Goal: Task Accomplishment & Management: Use online tool/utility

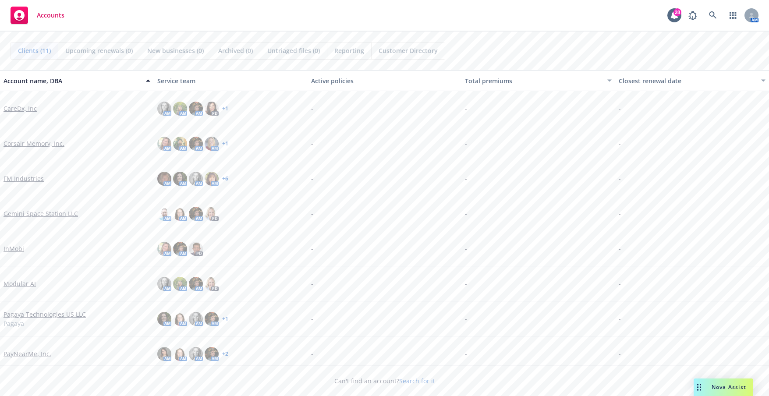
click at [32, 180] on link "FM Industries" at bounding box center [24, 178] width 40 height 9
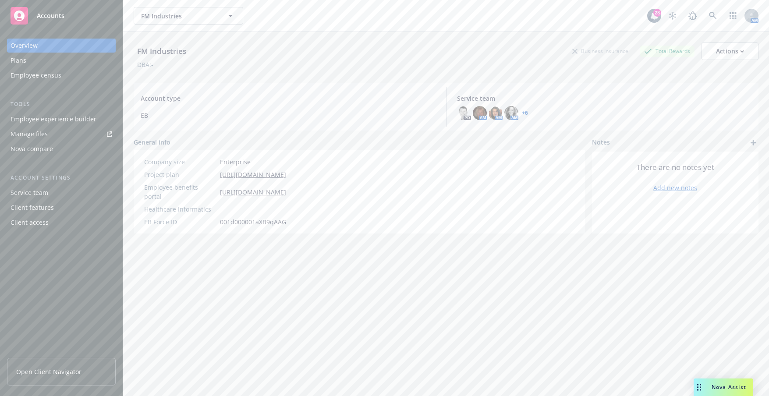
drag, startPoint x: 57, startPoint y: 376, endPoint x: 67, endPoint y: 372, distance: 11.1
click at [57, 375] on span "Open Client Navigator" at bounding box center [48, 371] width 65 height 9
click at [99, 114] on div "Employee experience builder" at bounding box center [62, 119] width 102 height 14
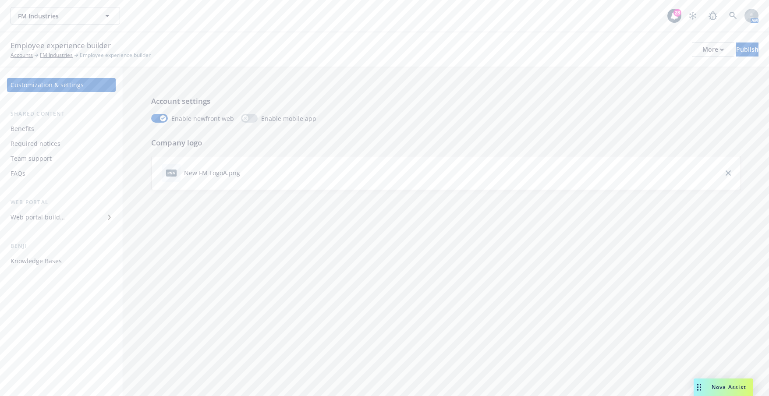
click at [74, 218] on div "Web portal builder" at bounding box center [62, 217] width 102 height 14
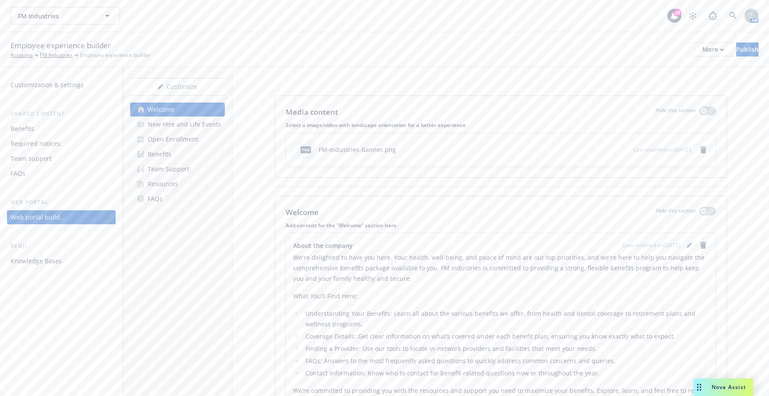
click at [183, 131] on div "Welcome New Hire and Life Events Open Enrollment Benefits Team Support Resource…" at bounding box center [177, 153] width 95 height 103
click at [187, 142] on div "Open Enrollment" at bounding box center [173, 139] width 50 height 14
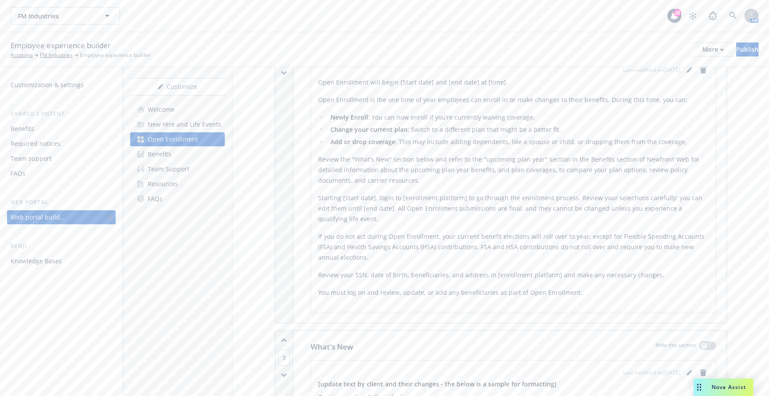
scroll to position [307, 0]
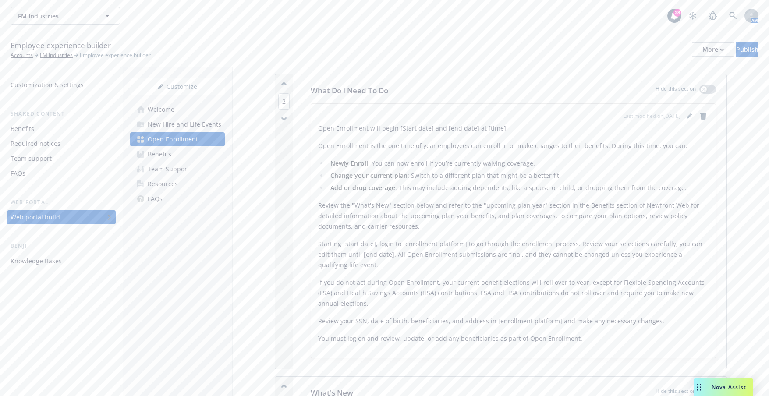
click at [525, 140] on div "Open Enrollment will begin [Start date] and [end date] at [time]. Open Enrollme…" at bounding box center [513, 233] width 390 height 221
drag, startPoint x: 603, startPoint y: 150, endPoint x: 608, endPoint y: 176, distance: 26.9
click at [603, 150] on p "Open Enrollment is the one time of year employees can enroll in or make changes…" at bounding box center [513, 146] width 390 height 11
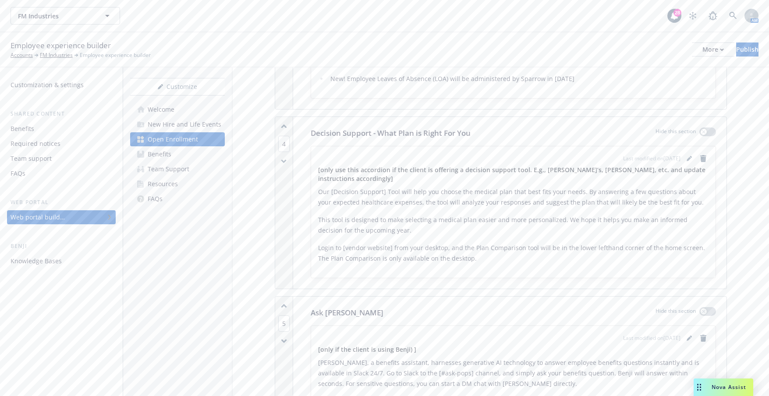
scroll to position [1095, 0]
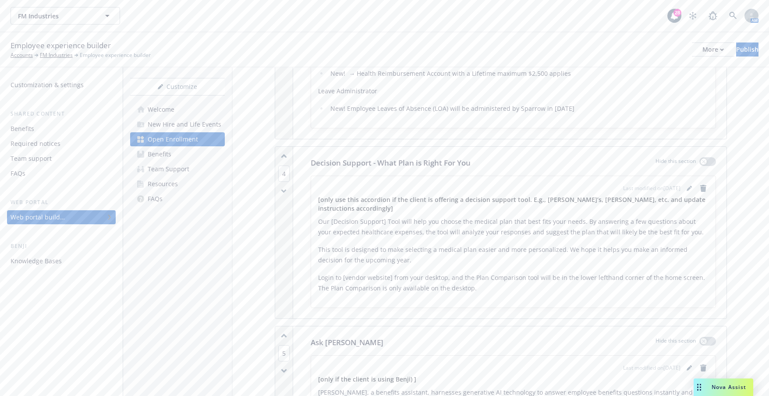
click at [534, 230] on p "Our [Decision Support] Tool will help you choose the medical plan that best fit…" at bounding box center [513, 226] width 390 height 21
click at [700, 188] on icon "remove" at bounding box center [703, 188] width 6 height 7
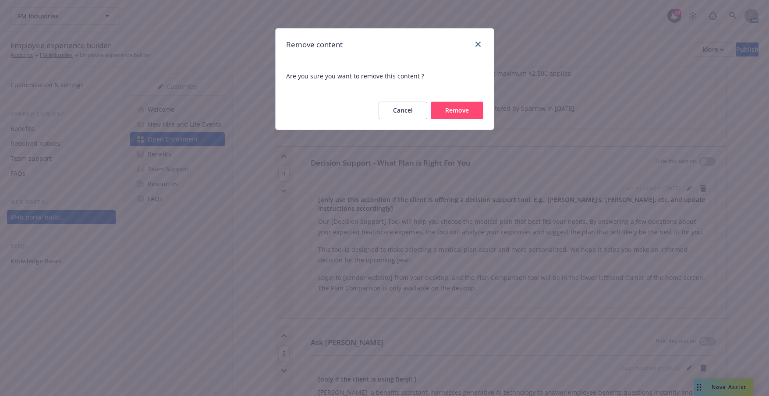
click at [462, 116] on button "Remove" at bounding box center [457, 111] width 53 height 18
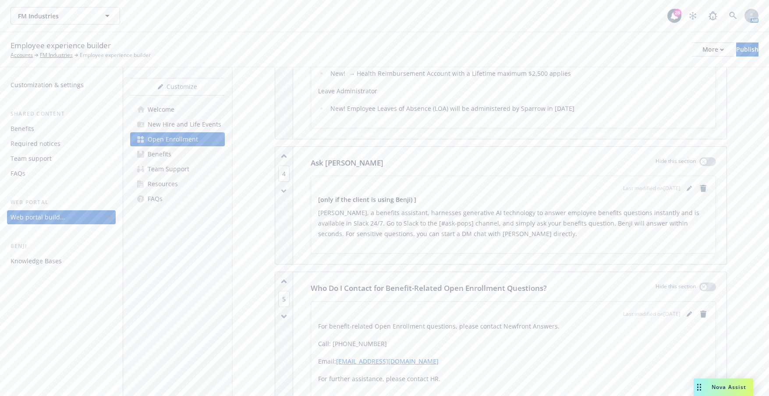
click at [698, 193] on link "remove" at bounding box center [703, 188] width 11 height 11
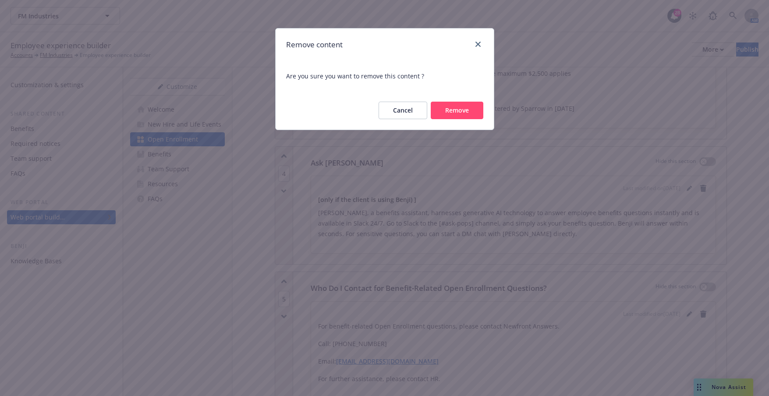
drag, startPoint x: 462, startPoint y: 105, endPoint x: 598, endPoint y: 131, distance: 138.6
click at [463, 105] on button "Remove" at bounding box center [457, 111] width 53 height 18
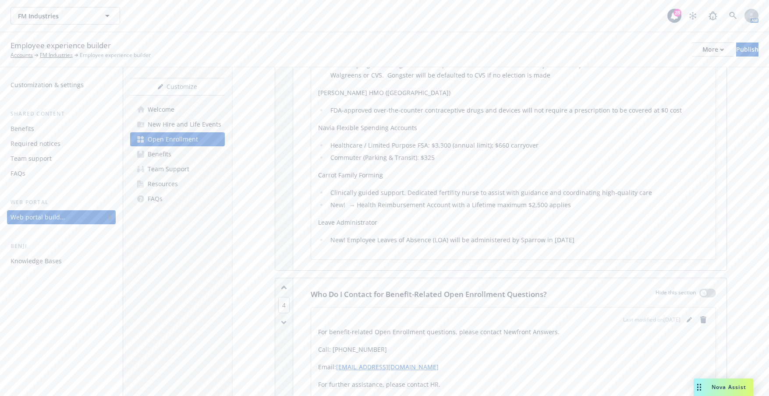
scroll to position [876, 0]
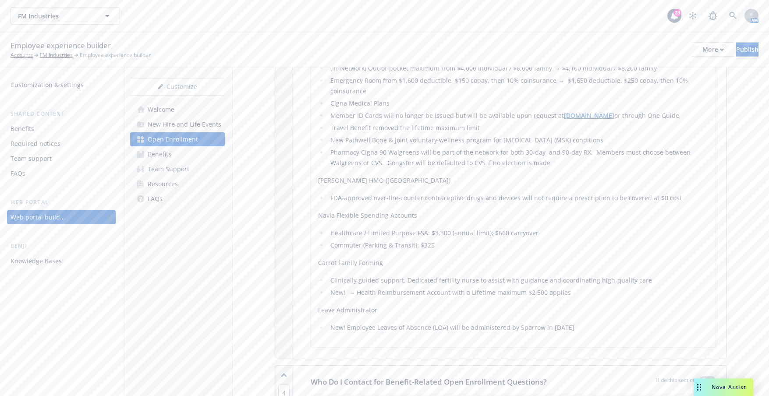
drag, startPoint x: 575, startPoint y: 245, endPoint x: 630, endPoint y: 247, distance: 55.2
click at [576, 245] on li "Commuter (Parking & Transit): $325" at bounding box center [518, 245] width 381 height 11
click at [630, 247] on li "Commuter (Parking & Transit): $325" at bounding box center [518, 245] width 381 height 11
click at [625, 268] on div "[update text by client and their changes - the below is a sample for formatting…" at bounding box center [513, 94] width 390 height 477
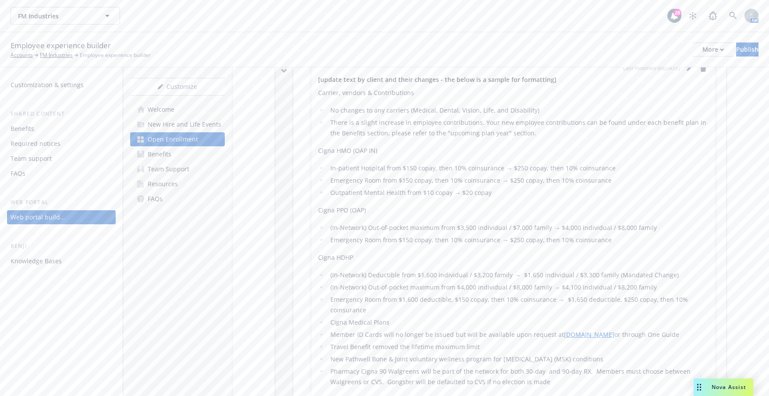
scroll to position [613, 0]
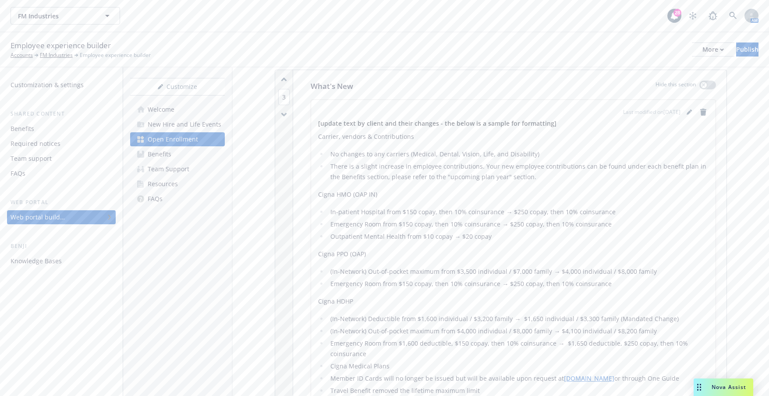
click at [558, 209] on li "In-patient Hospital from $150 copay, then 10% coinsurance → $250 copay, then 10…" at bounding box center [518, 212] width 381 height 11
click at [600, 244] on div "[update text by client and their changes - the below is a sample for formatting…" at bounding box center [513, 357] width 390 height 477
click at [591, 261] on div "[update text by client and their changes - the below is a sample for formatting…" at bounding box center [513, 357] width 390 height 477
click at [517, 253] on p "Cigna PPO (OAP)" at bounding box center [513, 254] width 390 height 11
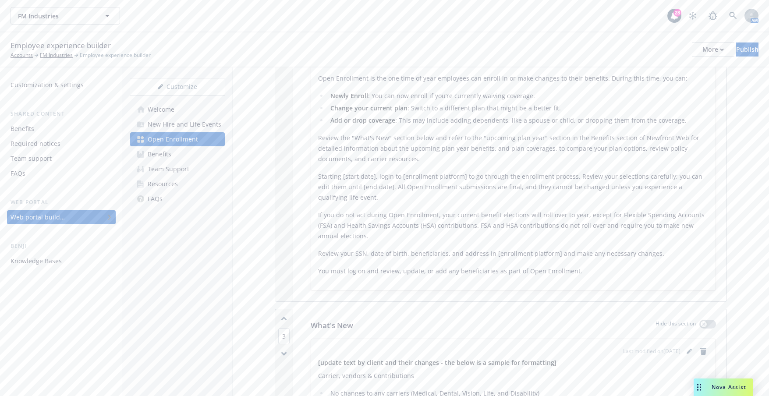
scroll to position [394, 0]
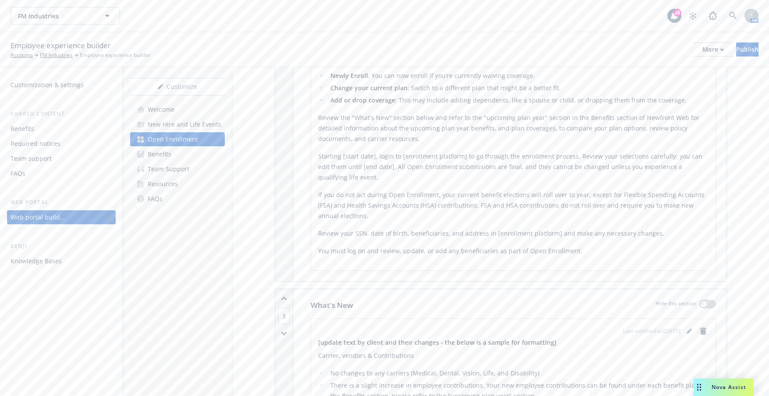
click at [698, 326] on link "remove" at bounding box center [703, 331] width 11 height 11
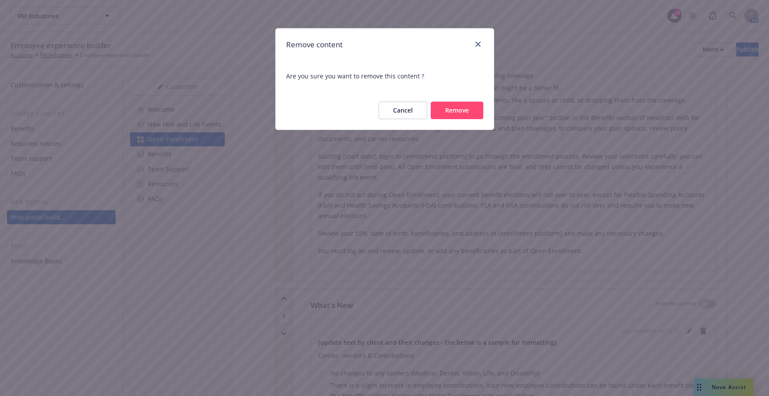
click at [458, 104] on button "Remove" at bounding box center [457, 111] width 53 height 18
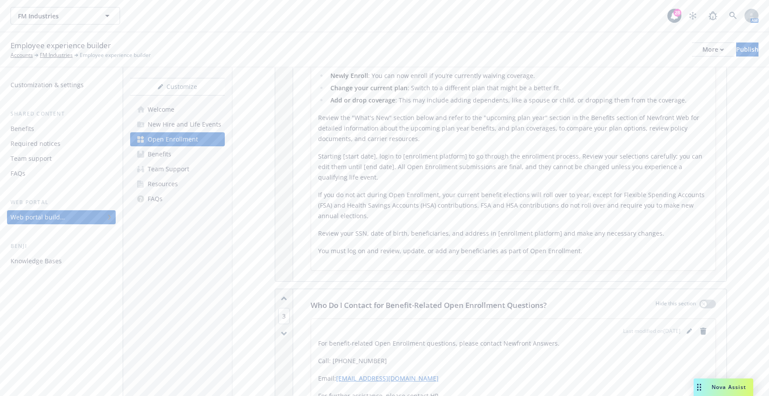
click at [561, 198] on p "If you do not act during Open Enrollment, your current benefit elections will r…" at bounding box center [513, 206] width 390 height 32
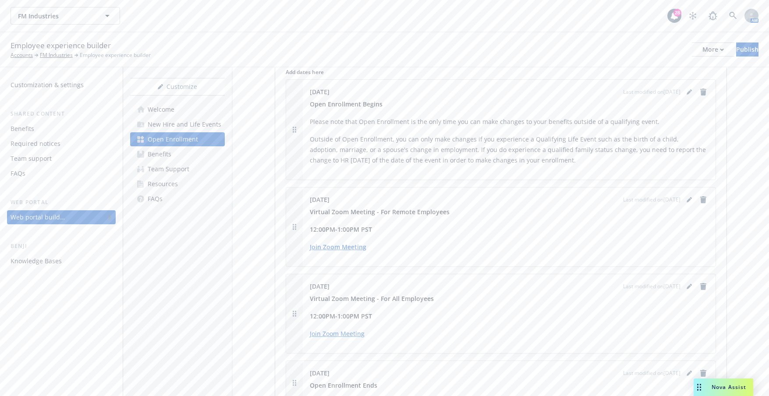
scroll to position [871, 0]
click at [601, 148] on p "Outside of Open Enrollment, you can only make changes if you experience a Quali…" at bounding box center [509, 156] width 399 height 32
click at [618, 154] on p "Outside of Open Enrollment, you can only make changes if you experience a Quali…" at bounding box center [509, 156] width 399 height 32
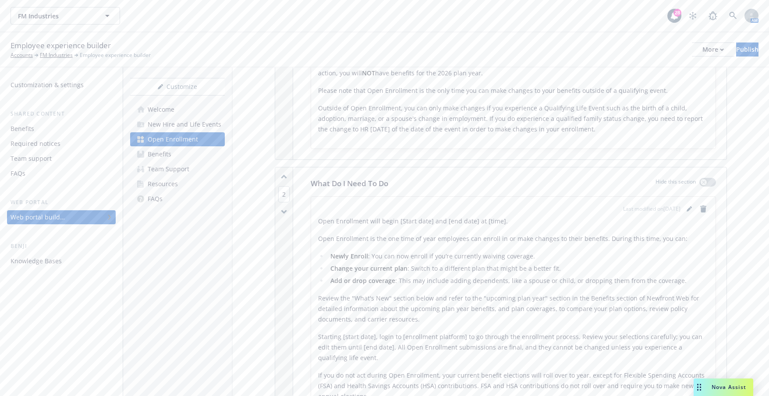
scroll to position [82, 0]
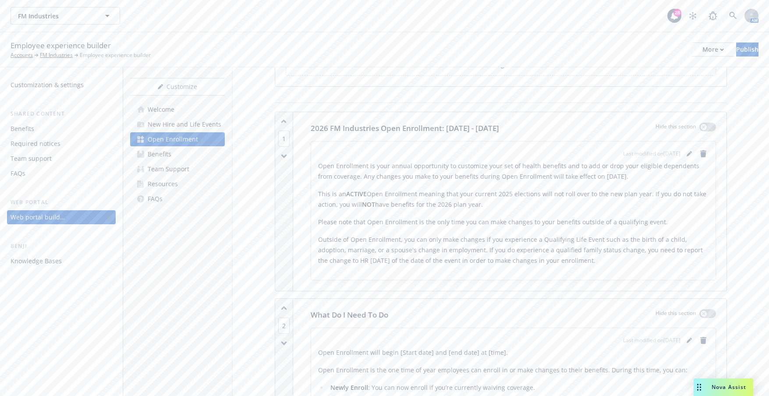
drag, startPoint x: 560, startPoint y: 197, endPoint x: 581, endPoint y: 200, distance: 21.3
click at [564, 198] on p "This is an ACTIVE Open Enrollment meaning that your current 2025 elections will…" at bounding box center [513, 199] width 390 height 21
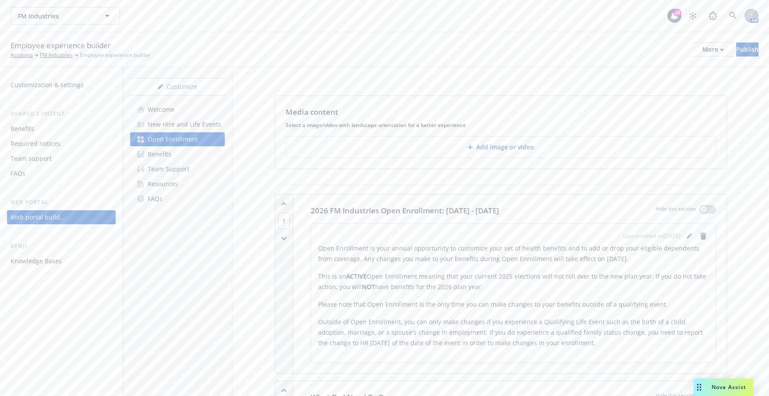
click at [434, 265] on div "Open Enrollment is your annual opportunity to customize your set of health bene…" at bounding box center [513, 295] width 390 height 105
drag, startPoint x: 752, startPoint y: 188, endPoint x: 743, endPoint y: 178, distance: 13.0
